Goal: Transaction & Acquisition: Purchase product/service

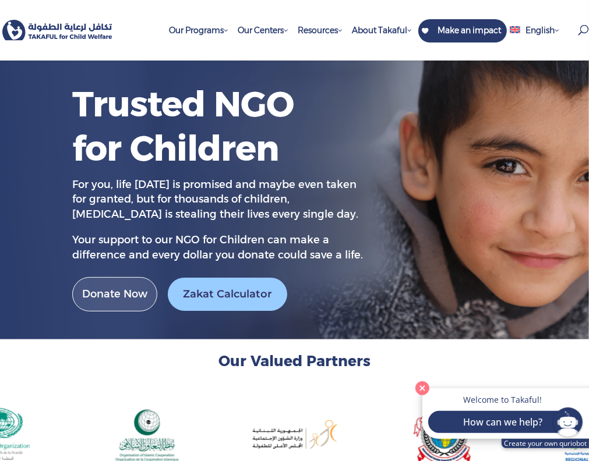
click at [228, 294] on link "Zakat Calculator" at bounding box center [227, 294] width 119 height 33
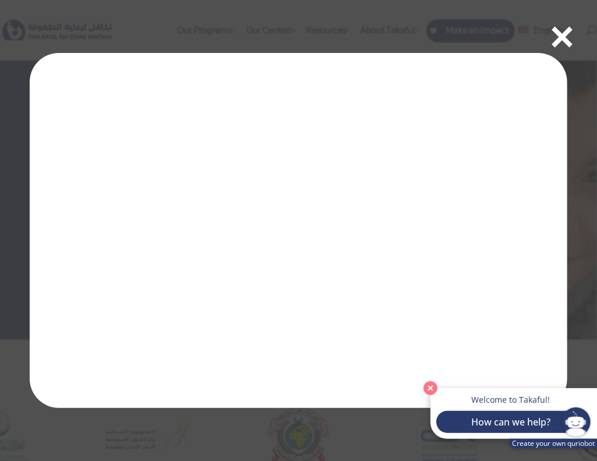
click at [571, 41] on span "×" at bounding box center [562, 35] width 29 height 58
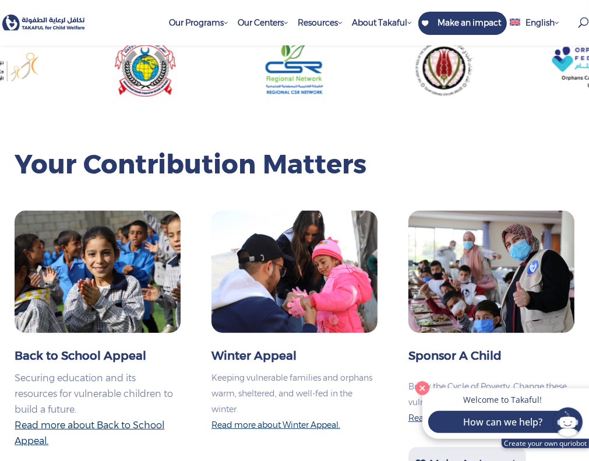
scroll to position [486, 0]
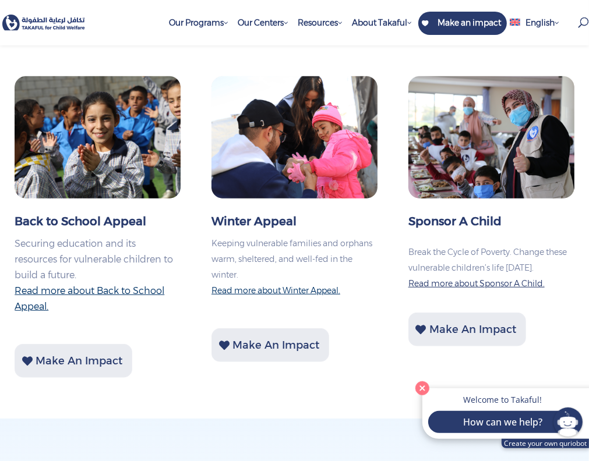
click at [468, 147] on img at bounding box center [491, 137] width 166 height 122
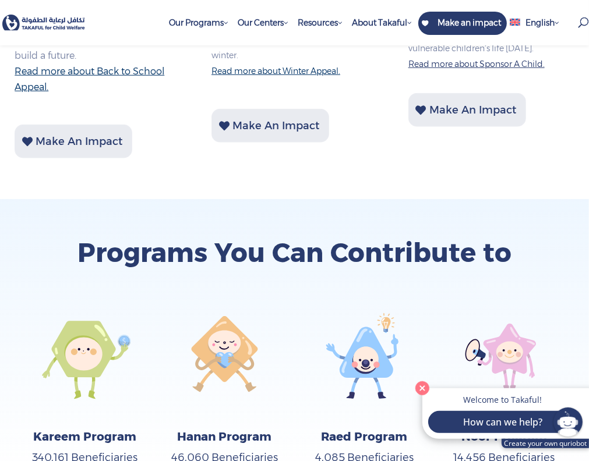
scroll to position [894, 0]
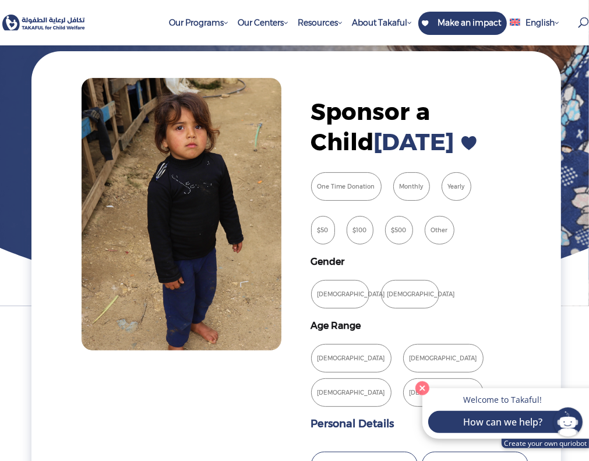
click at [338, 185] on label "One Time Donation" at bounding box center [346, 186] width 70 height 29
click at [449, 185] on label "Yearly" at bounding box center [456, 186] width 30 height 29
click at [449, 183] on label "Yearly" at bounding box center [456, 186] width 30 height 29
click at [408, 184] on label "Monthly" at bounding box center [411, 186] width 37 height 29
click at [419, 193] on label "Monthly" at bounding box center [411, 186] width 37 height 29
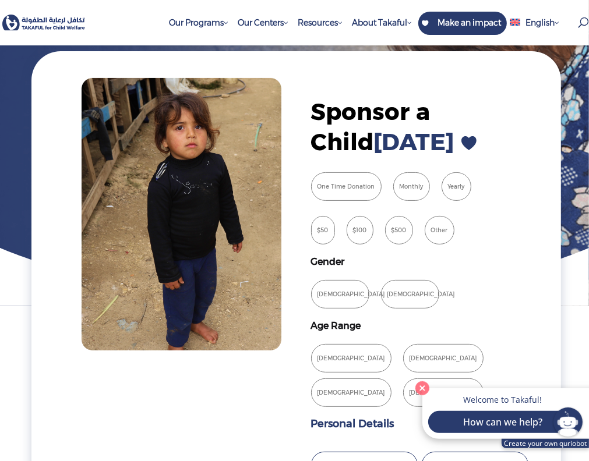
click at [325, 232] on label "$50" at bounding box center [323, 230] width 24 height 29
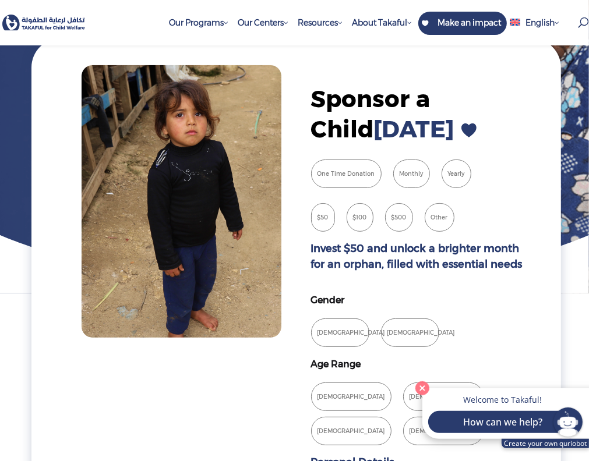
scroll to position [146, 0]
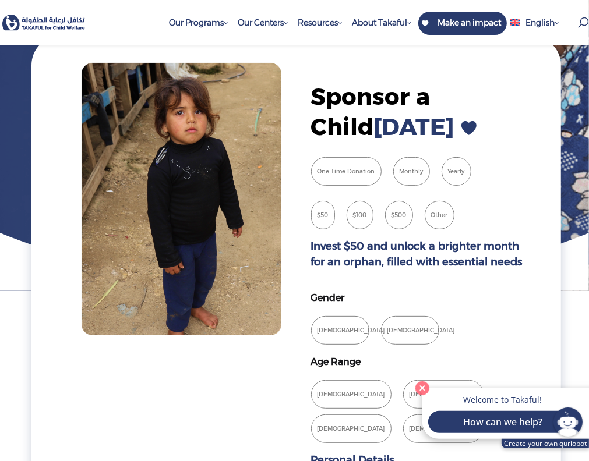
click at [359, 222] on label "$100" at bounding box center [359, 215] width 27 height 29
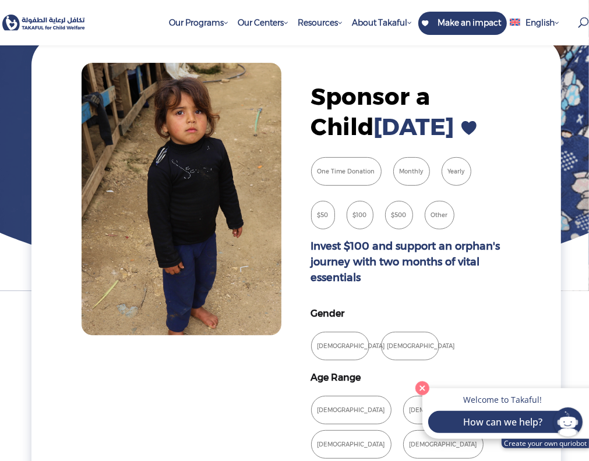
click at [406, 210] on label "$500" at bounding box center [399, 215] width 28 height 29
click at [441, 214] on label "Other" at bounding box center [439, 215] width 30 height 29
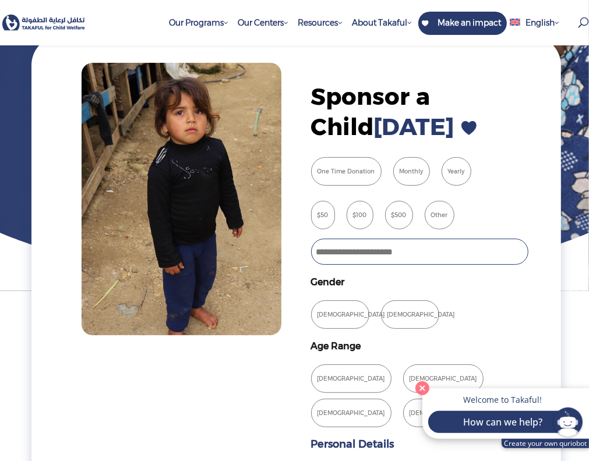
click at [326, 222] on label "$50" at bounding box center [323, 215] width 24 height 29
click at [324, 222] on label "$50" at bounding box center [323, 215] width 24 height 29
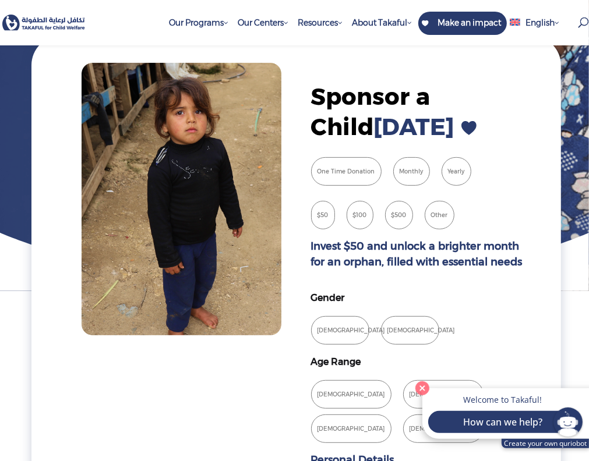
type input "******"
click at [489, 279] on p "Invest $50 and unlock a brighter month for an orphan, filled with essential nee…" at bounding box center [420, 260] width 218 height 42
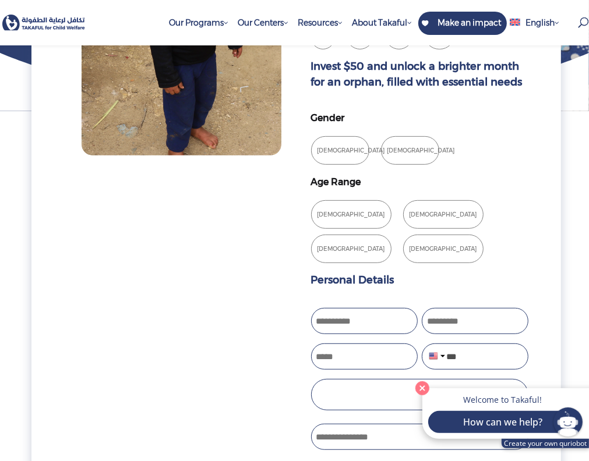
scroll to position [326, 0]
click at [338, 153] on label "[DEMOGRAPHIC_DATA]" at bounding box center [340, 150] width 58 height 29
drag, startPoint x: 410, startPoint y: 151, endPoint x: 395, endPoint y: 152, distance: 14.6
click at [411, 151] on label "[DEMOGRAPHIC_DATA]" at bounding box center [410, 150] width 58 height 29
click at [324, 150] on label "[DEMOGRAPHIC_DATA]" at bounding box center [340, 150] width 58 height 29
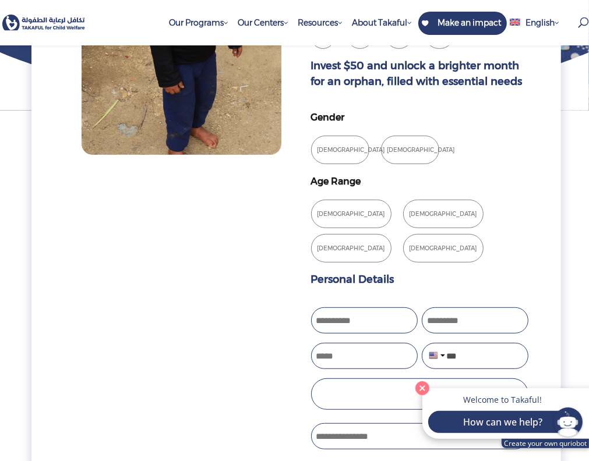
click at [402, 152] on label "[DEMOGRAPHIC_DATA]" at bounding box center [410, 150] width 58 height 29
drag, startPoint x: 333, startPoint y: 152, endPoint x: 349, endPoint y: 153, distance: 15.8
click at [332, 152] on label "[DEMOGRAPHIC_DATA]" at bounding box center [340, 150] width 58 height 29
click at [399, 154] on label "[DEMOGRAPHIC_DATA]" at bounding box center [410, 150] width 58 height 29
click at [317, 152] on label "[DEMOGRAPHIC_DATA]" at bounding box center [340, 150] width 58 height 29
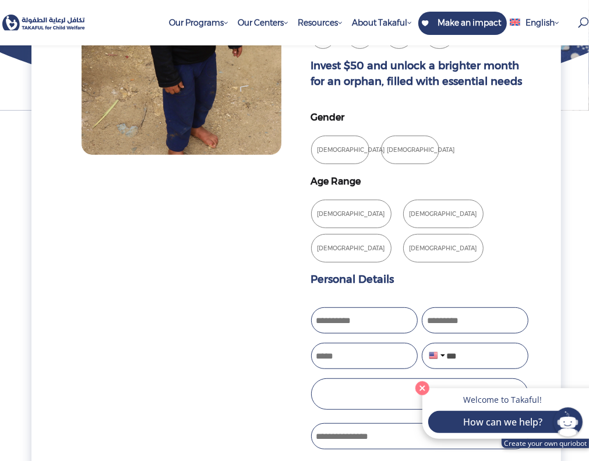
drag, startPoint x: 402, startPoint y: 151, endPoint x: 391, endPoint y: 151, distance: 11.1
click at [401, 151] on label "[DEMOGRAPHIC_DATA]" at bounding box center [410, 150] width 58 height 29
drag, startPoint x: 327, startPoint y: 148, endPoint x: 373, endPoint y: 148, distance: 45.4
click at [335, 148] on label "[DEMOGRAPHIC_DATA]" at bounding box center [340, 150] width 58 height 29
drag, startPoint x: 377, startPoint y: 150, endPoint x: 366, endPoint y: 151, distance: 11.2
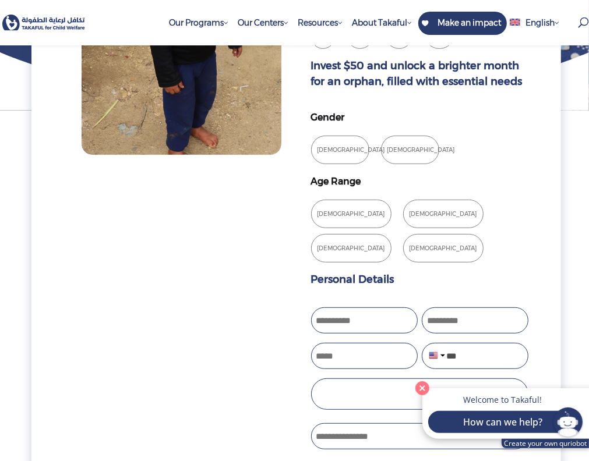
click at [369, 151] on div "[DEMOGRAPHIC_DATA]" at bounding box center [344, 147] width 67 height 34
drag, startPoint x: 324, startPoint y: 153, endPoint x: 332, endPoint y: 153, distance: 8.2
click at [331, 153] on label "[DEMOGRAPHIC_DATA]" at bounding box center [340, 150] width 58 height 29
click at [411, 147] on label "[DEMOGRAPHIC_DATA]" at bounding box center [410, 150] width 58 height 29
click at [326, 150] on label "[DEMOGRAPHIC_DATA]" at bounding box center [340, 150] width 58 height 29
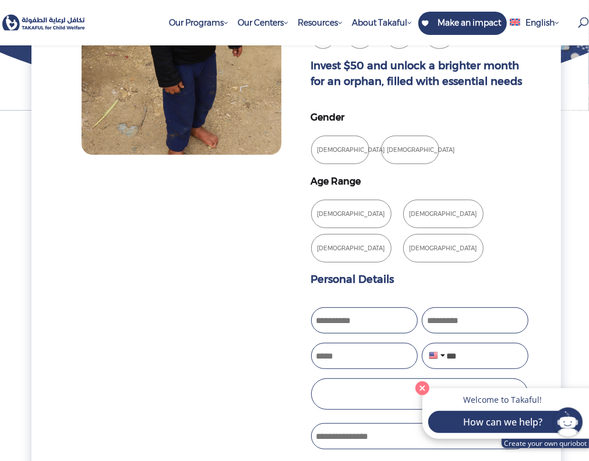
click at [411, 150] on label "[DEMOGRAPHIC_DATA]" at bounding box center [410, 150] width 58 height 29
drag, startPoint x: 327, startPoint y: 153, endPoint x: 336, endPoint y: 153, distance: 9.3
click at [325, 153] on label "[DEMOGRAPHIC_DATA]" at bounding box center [340, 150] width 58 height 29
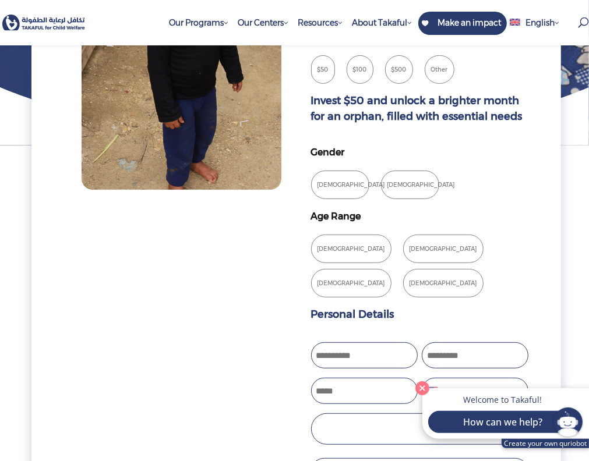
scroll to position [297, 0]
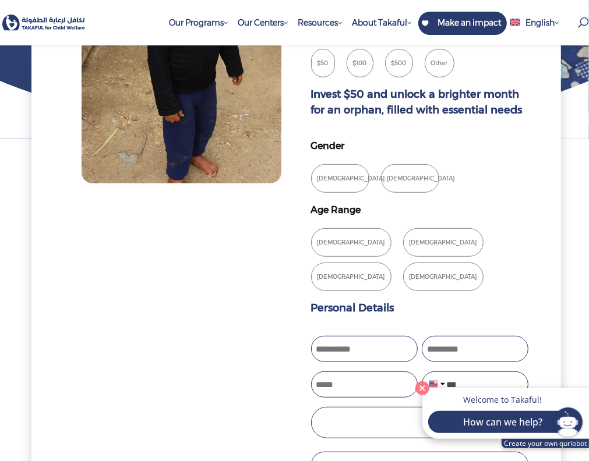
click at [333, 245] on label "[DEMOGRAPHIC_DATA]" at bounding box center [351, 242] width 80 height 29
click at [403, 247] on label "[DEMOGRAPHIC_DATA]" at bounding box center [443, 242] width 80 height 29
click at [514, 214] on fieldset "Age Range [DEMOGRAPHIC_DATA] [DEMOGRAPHIC_DATA] [DEMOGRAPHIC_DATA] [DEMOGRAPHIC…" at bounding box center [420, 246] width 218 height 89
click at [403, 239] on label "[DEMOGRAPHIC_DATA]" at bounding box center [443, 242] width 80 height 29
click at [403, 267] on label "[DEMOGRAPHIC_DATA]" at bounding box center [443, 277] width 80 height 29
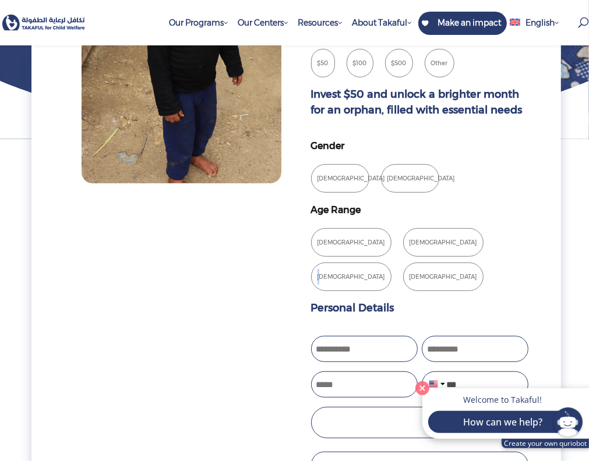
click at [391, 263] on label "[DEMOGRAPHIC_DATA]" at bounding box center [351, 277] width 80 height 29
click at [403, 246] on label "[DEMOGRAPHIC_DATA]" at bounding box center [443, 242] width 80 height 29
click at [481, 200] on div "Subscription (Required) One Time Donation Monthly Yearly Donation Amount (Requi…" at bounding box center [420, 262] width 218 height 527
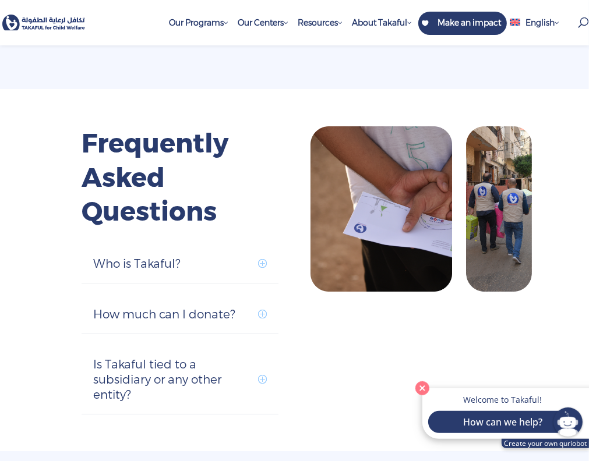
scroll to position [2811, 0]
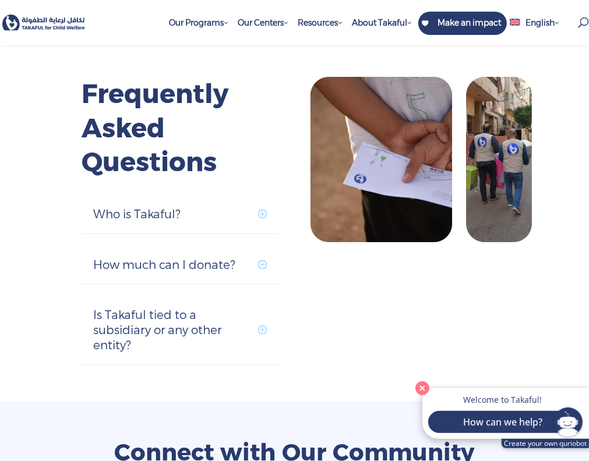
click at [203, 207] on h5 "Who is Takaful?" at bounding box center [179, 214] width 173 height 15
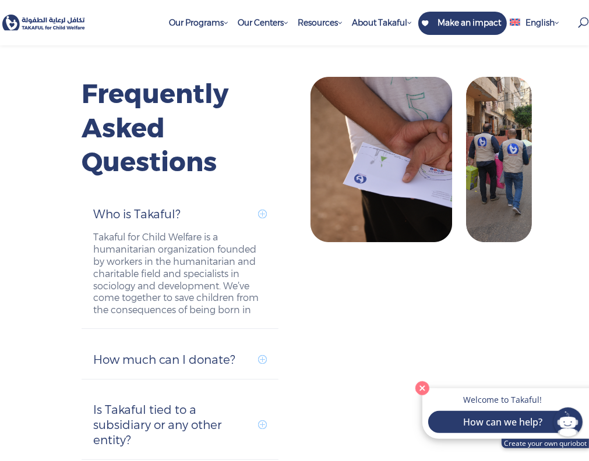
click at [207, 207] on h5 "Who is Takaful?" at bounding box center [179, 214] width 173 height 15
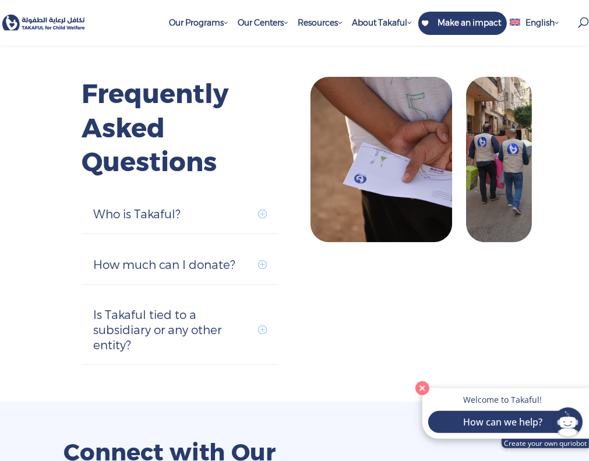
click at [217, 257] on h5 "How much can I donate?" at bounding box center [179, 264] width 173 height 15
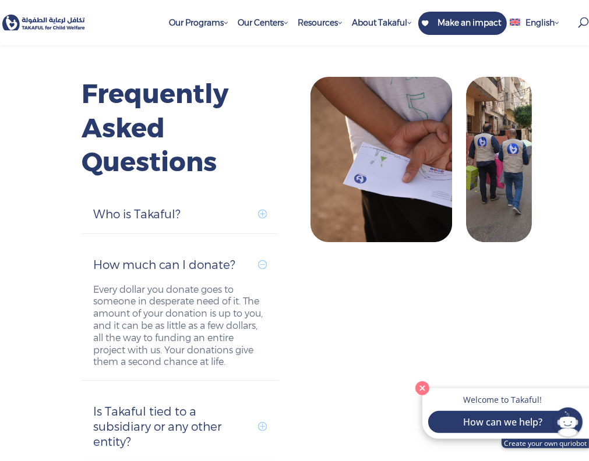
click at [217, 257] on h5 "How much can I donate?" at bounding box center [179, 264] width 173 height 15
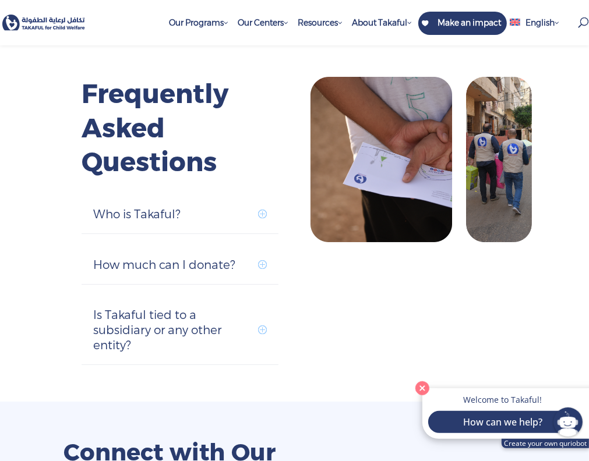
scroll to position [0, 0]
click at [199, 307] on h5 "Is Takaful tied to a subsidiary or any other entity?" at bounding box center [179, 329] width 173 height 45
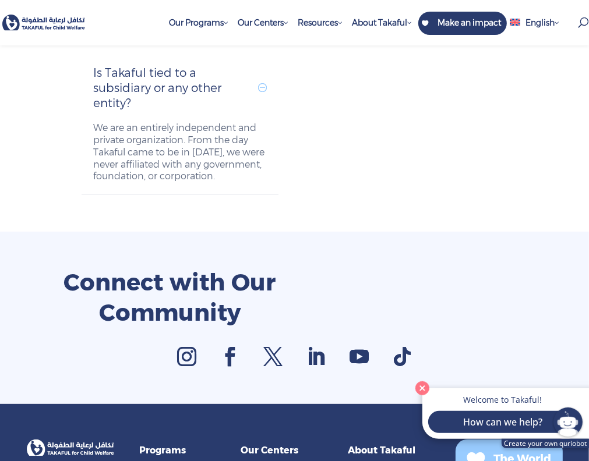
scroll to position [3097, 0]
